Goal: Transaction & Acquisition: Purchase product/service

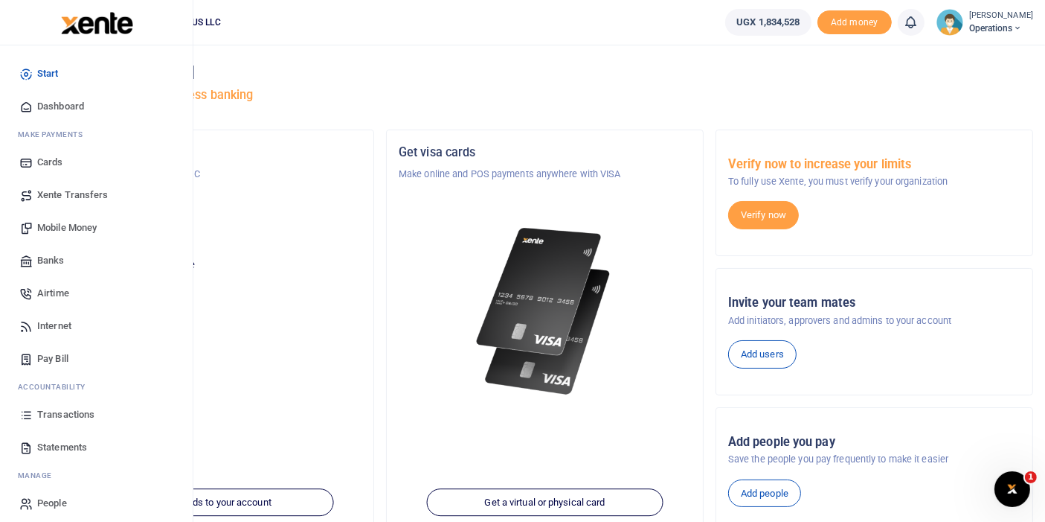
click at [77, 298] on link "Airtime" at bounding box center [96, 293] width 169 height 33
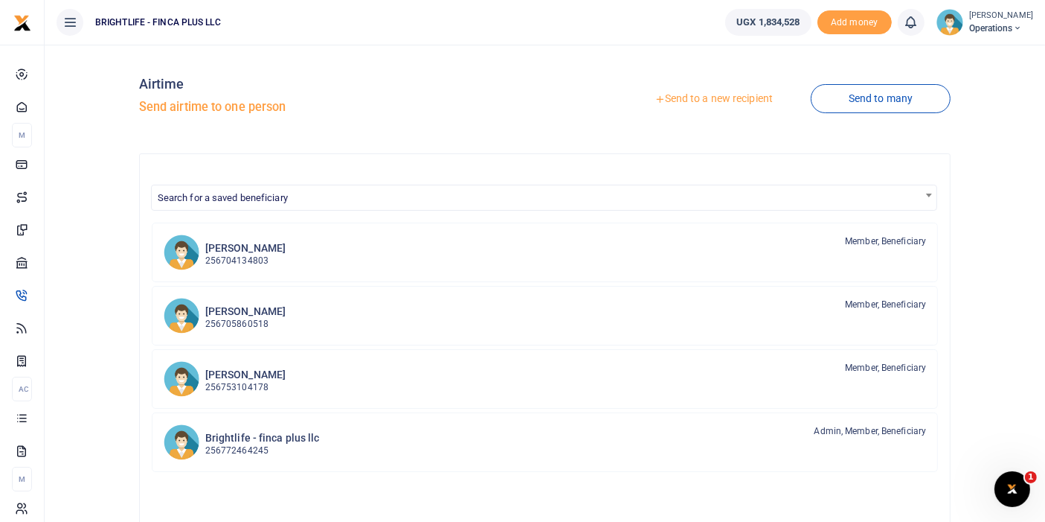
click at [702, 98] on link "Send to a new recipient" at bounding box center [714, 99] width 194 height 27
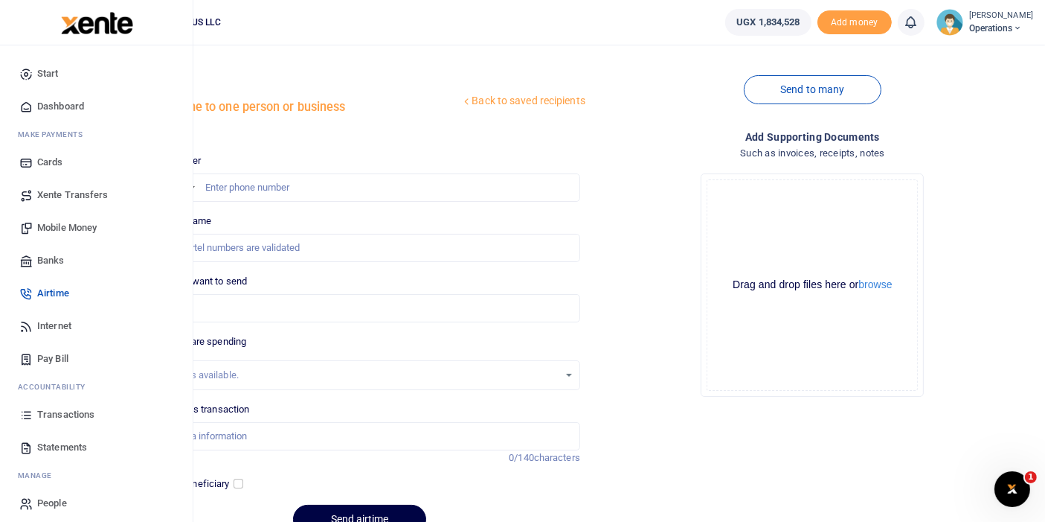
click at [71, 413] on span "Transactions" at bounding box center [65, 414] width 57 height 15
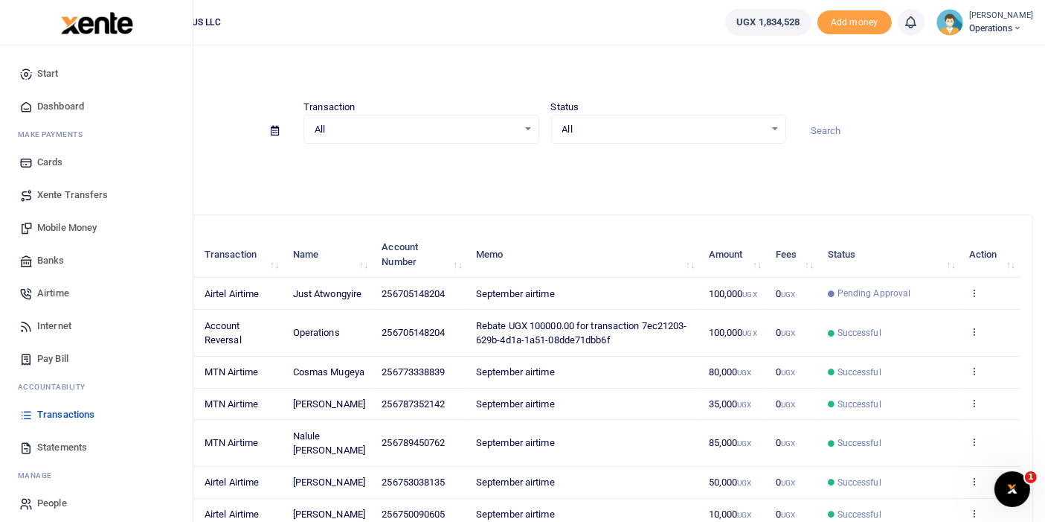
click at [55, 297] on span "Airtime" at bounding box center [53, 293] width 32 height 15
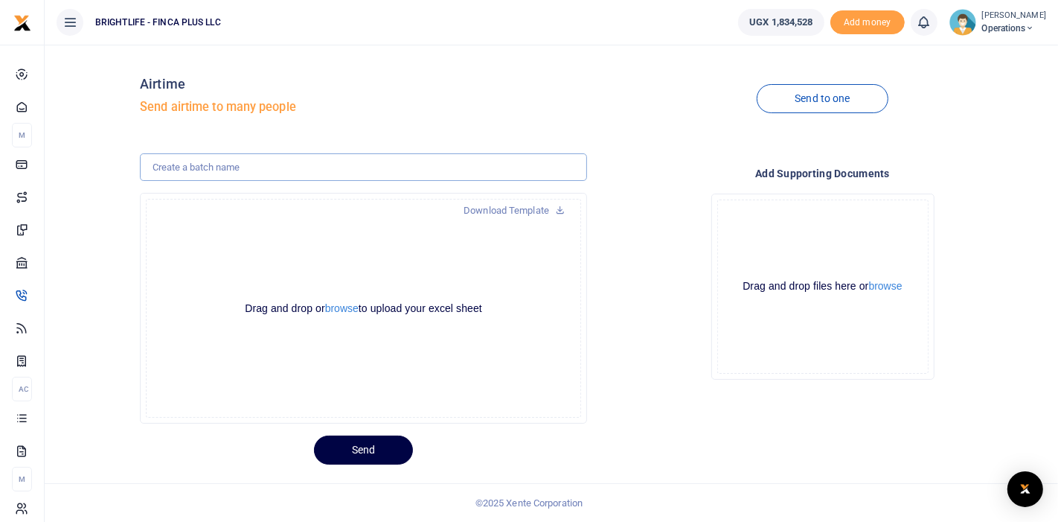
click at [229, 167] on input "text" at bounding box center [363, 167] width 447 height 28
type input "Just september airtime"
click at [339, 307] on button "browse" at bounding box center [341, 308] width 33 height 11
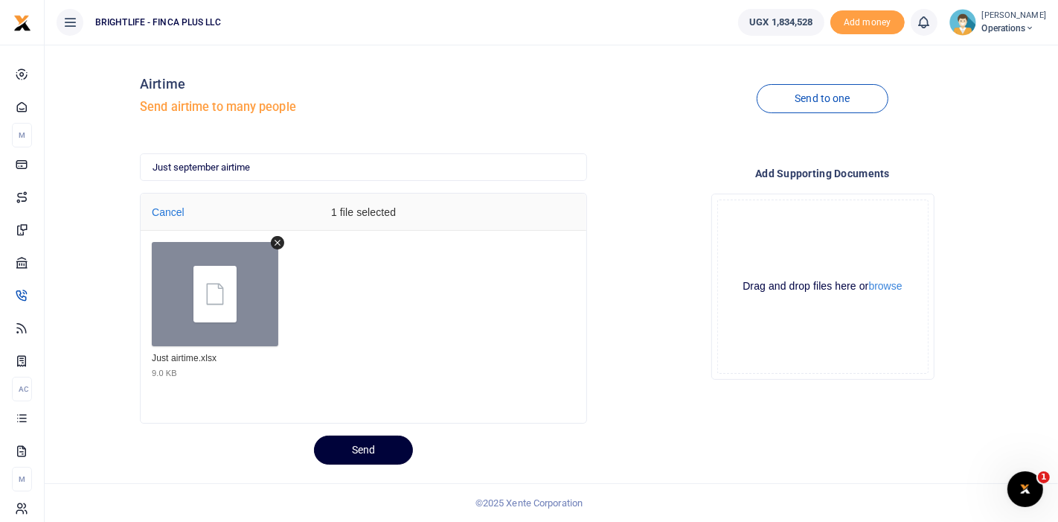
click at [353, 452] on button "Send" at bounding box center [363, 449] width 99 height 29
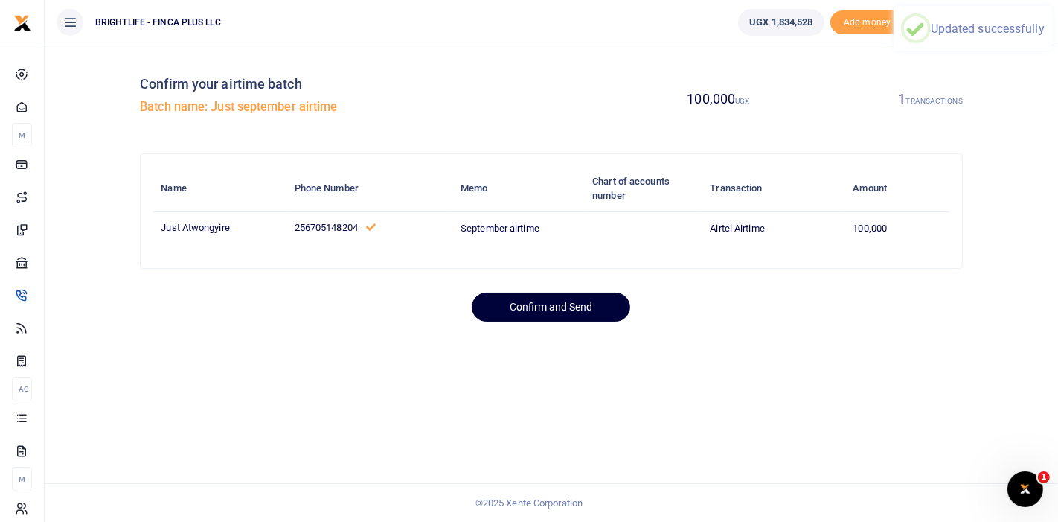
click at [525, 304] on button "Confirm and Send" at bounding box center [551, 306] width 158 height 29
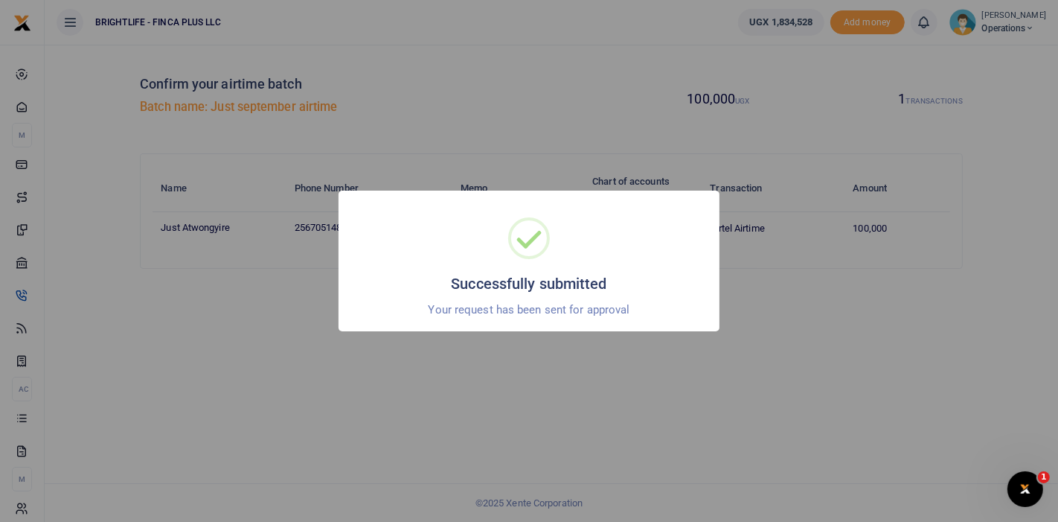
click at [567, 423] on div "Successfully submitted × Your request has been sent for approval OK No Cancel" at bounding box center [529, 261] width 1058 height 522
